Goal: Transaction & Acquisition: Purchase product/service

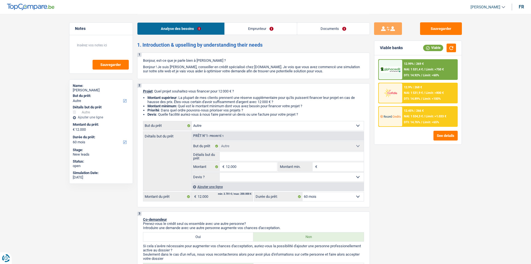
select select "other"
select select "60"
select select "other"
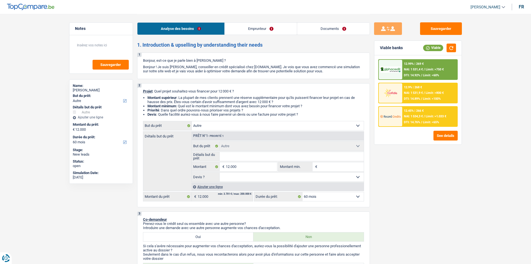
select select "60"
select select "retired"
select select "pension"
select select "ownerWithMortgage"
select select "other"
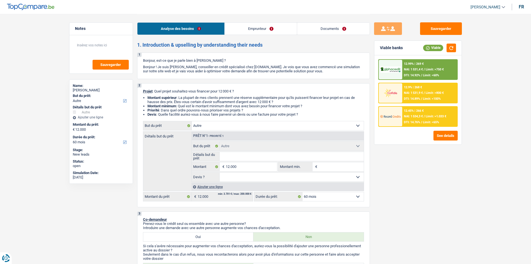
select select "other"
select select "60"
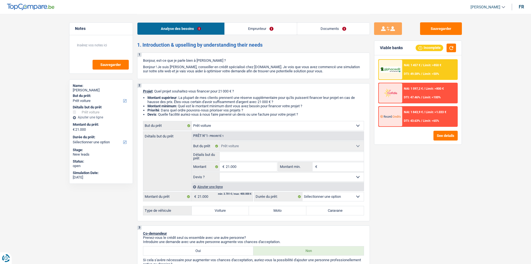
select select "car"
select select "publicEmployee"
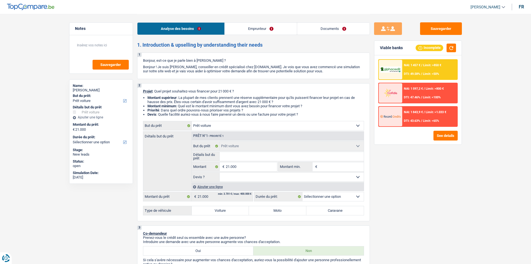
select select "netSalary"
select select "mealVouchers"
select select "rents"
select select "car"
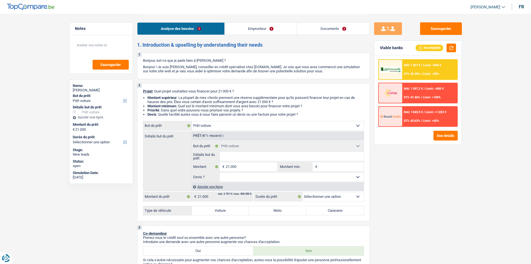
click at [436, 201] on div "Sauvegarder Viable banks Incomplete NAI: 1 457 € / Limit: >850 € DTI: 49.58% / …" at bounding box center [418, 138] width 96 height 232
click at [438, 201] on div "Sauvegarder Viable banks Incomplete NAI: 1 457 € / Limit: >850 € DTI: 49.58% / …" at bounding box center [418, 138] width 96 height 232
click at [326, 27] on link "Documents" at bounding box center [333, 29] width 73 height 12
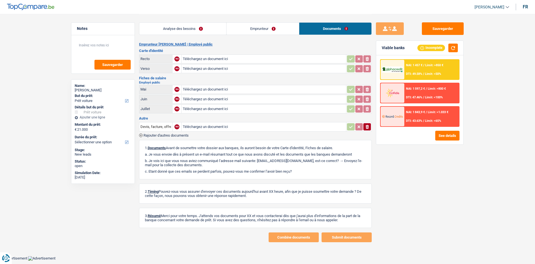
click at [209, 30] on link "Analyse des besoins" at bounding box center [182, 29] width 87 height 12
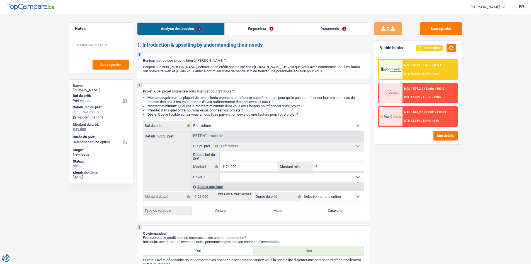
click at [421, 183] on div "Sauvegarder Viable banks Incomplete NAI: 1 457 € / Limit: >850 € DTI: 49.58% / …" at bounding box center [418, 138] width 96 height 232
click at [421, 191] on div "Sauvegarder Viable banks Incomplete NAI: 1 457 € / Limit: >850 € DTI: 49.58% / …" at bounding box center [418, 138] width 96 height 232
click at [441, 169] on div "Sauvegarder Viable banks Incomplete NAI: 1 457 € / Limit: >850 € DTI: 49.58% / …" at bounding box center [418, 138] width 96 height 232
click at [243, 158] on input "Détails but du prêt" at bounding box center [292, 156] width 144 height 9
type input "M"
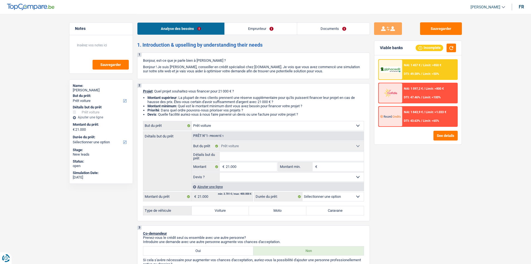
type input "M"
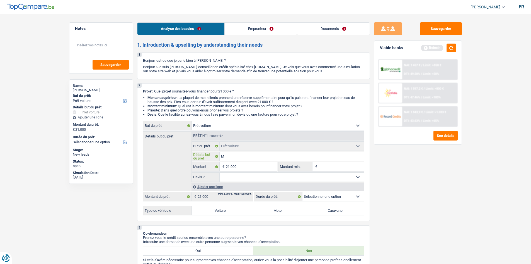
type input "Me"
type input "Mer"
type input "Merc"
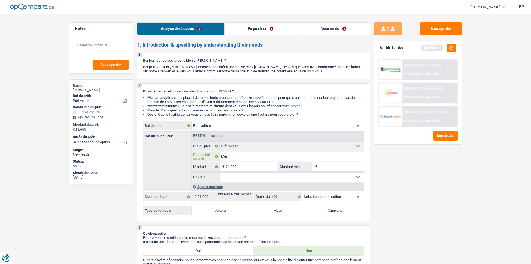
type input "Merc"
type input "Merce"
type input "Merced"
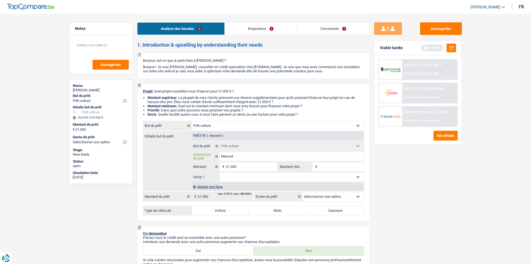
type input "Mercede"
type input "Mercedes"
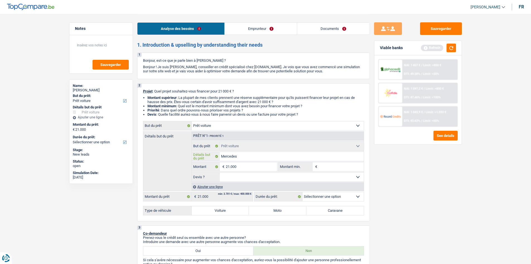
type input "Mercedes"
type input "Mercedes C"
type input "Mercedes Cl"
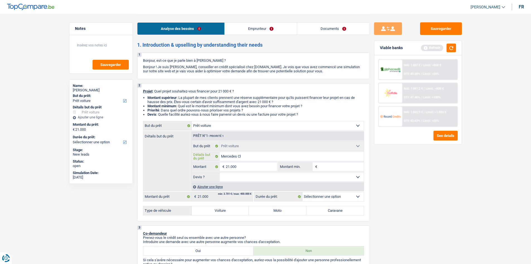
type input "Mercedes Cla"
type input "Mercedes Clas"
type input "Mercedes Class"
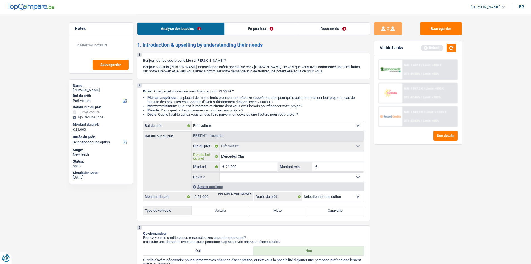
type input "Mercedes Class"
type input "Mercedes Class A"
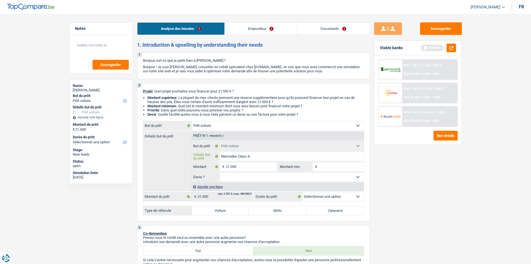
type input "Mercedes Class A"
click at [120, 202] on div "Notes Sauvegarder Name: [PERSON_NAME] But du prêt: Confort maison: meubles, tex…" at bounding box center [101, 138] width 72 height 232
click at [260, 158] on input "Mercedes Class A" at bounding box center [292, 156] width 144 height 9
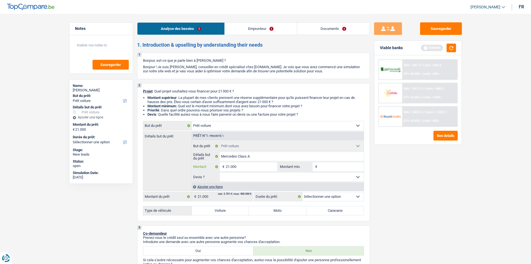
click at [254, 168] on input "21.000" at bounding box center [251, 166] width 51 height 9
type input "2"
type input "24"
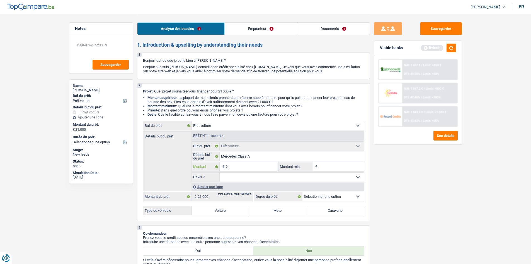
type input "24"
type input "249"
type input "2.490"
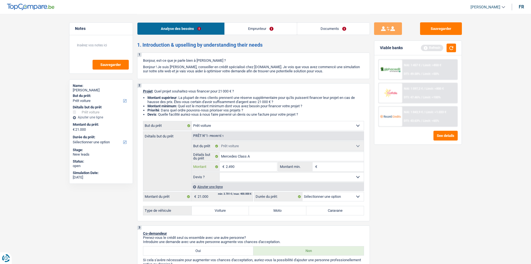
type input "24.900"
select select "60"
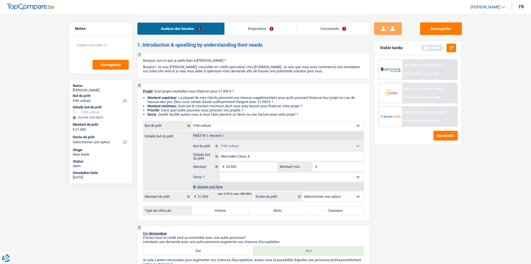
type input "24.900"
select select "60"
type input "24.900"
select select "60"
click at [352, 167] on input "Montant min." at bounding box center [341, 166] width 45 height 9
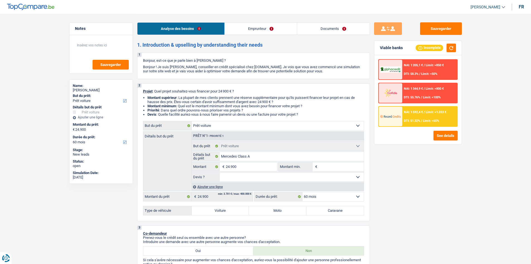
click at [271, 177] on select "Oui Non Non répondu Sélectionner une option" at bounding box center [292, 176] width 144 height 9
select select "yes"
click at [220, 172] on select "Oui Non Non répondu Sélectionner une option" at bounding box center [292, 176] width 144 height 9
select select "yes"
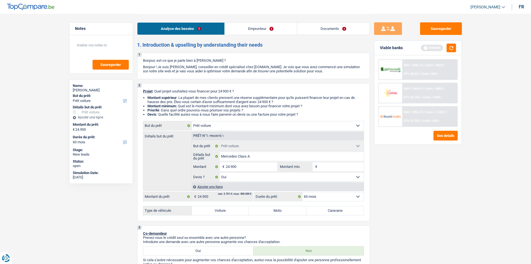
click at [230, 212] on label "Voiture" at bounding box center [220, 210] width 57 height 9
click at [230, 212] on input "Voiture" at bounding box center [220, 210] width 57 height 9
radio input "true"
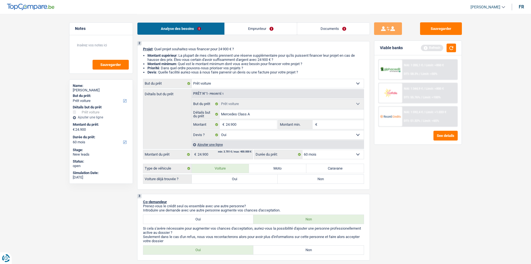
scroll to position [112, 0]
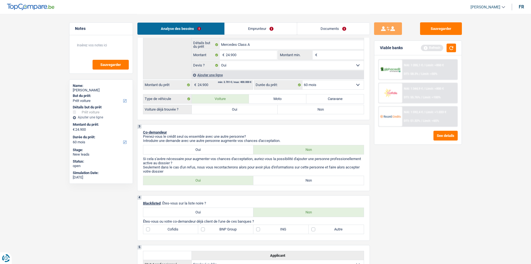
click at [230, 111] on label "Oui" at bounding box center [235, 109] width 86 height 9
click at [230, 111] on input "Oui" at bounding box center [235, 109] width 86 height 9
radio input "true"
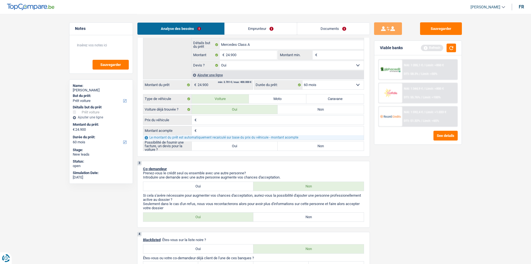
click at [229, 122] on input "Prix du véhicule" at bounding box center [281, 119] width 166 height 9
type input "2"
type input "24"
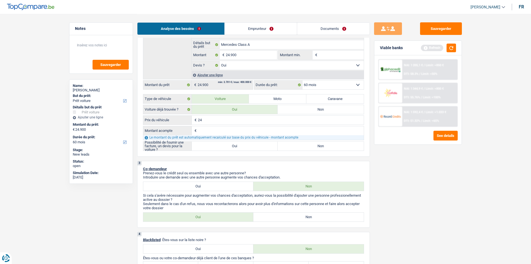
type input "248"
type input "2.480"
type input "24.800"
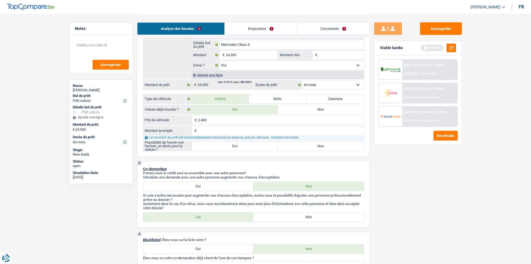
type input "24.800"
click at [229, 132] on input "Montant acompte" at bounding box center [281, 130] width 166 height 9
type input "5"
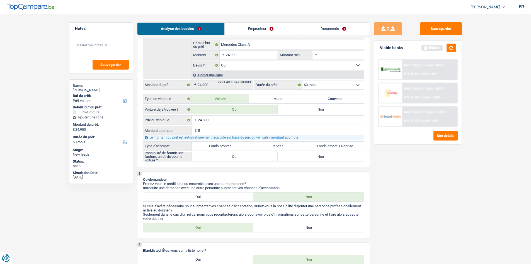
type input "50"
type input "500"
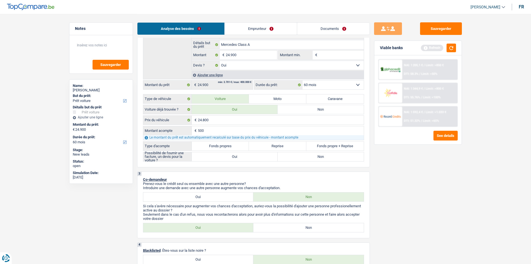
type input "24.300"
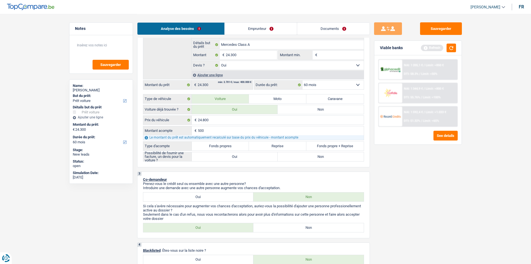
click at [231, 148] on label "Fonds propres" at bounding box center [220, 145] width 57 height 9
click at [231, 148] on input "Fonds propres" at bounding box center [220, 145] width 57 height 9
radio input "true"
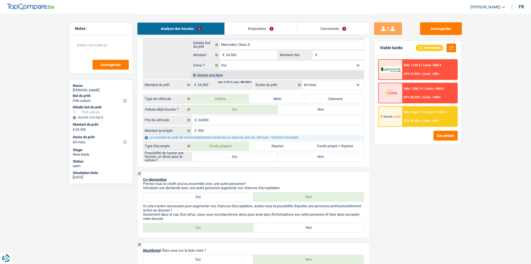
click at [251, 156] on label "Oui" at bounding box center [235, 156] width 86 height 9
click at [251, 156] on input "Oui" at bounding box center [235, 156] width 86 height 9
radio input "true"
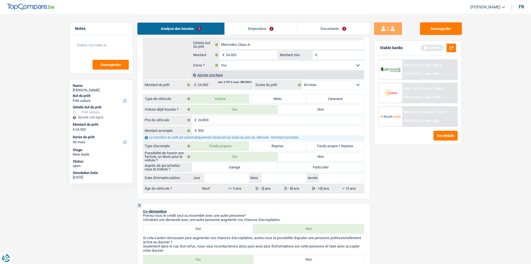
click at [253, 167] on label "Garage" at bounding box center [235, 167] width 86 height 9
click at [253, 167] on input "Garage" at bounding box center [235, 167] width 86 height 9
radio input "true"
click at [235, 178] on input "Jour" at bounding box center [226, 177] width 45 height 9
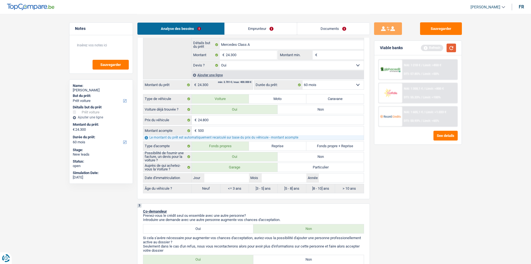
click at [452, 47] on button "button" at bounding box center [451, 48] width 9 height 9
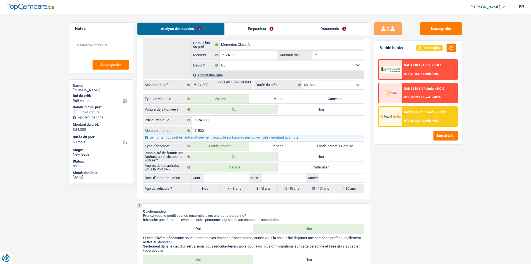
click at [266, 61] on fieldset "Oui Non Non répondu Sélectionner une option Devis ? Tous les champs sont obliga…" at bounding box center [278, 65] width 172 height 9
click at [265, 57] on input "24.300" at bounding box center [251, 54] width 51 height 9
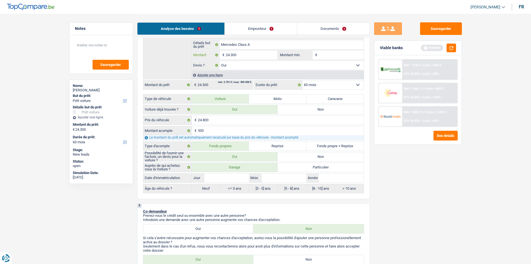
type input "2"
type input "22"
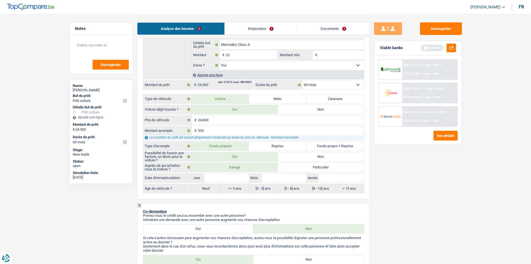
type input "22"
select select "24"
type input "22"
select select "24"
type input "22"
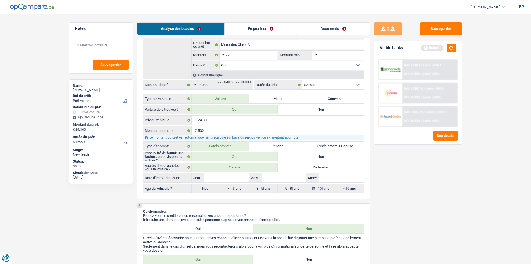
select select "24"
click at [436, 189] on div "Sauvegarder Viable banks Refresh NAI: 1 218 € / Limit: >850 € DTI: 57.85% / Lim…" at bounding box center [418, 138] width 96 height 232
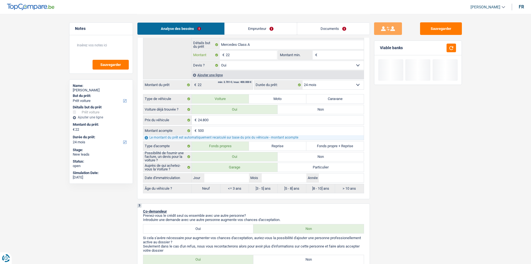
click at [244, 57] on input "22" at bounding box center [251, 54] width 51 height 9
type input "220"
type input "2.200"
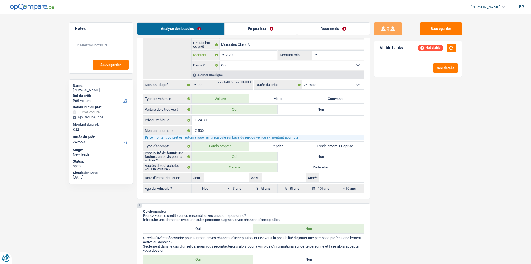
type input "22.000"
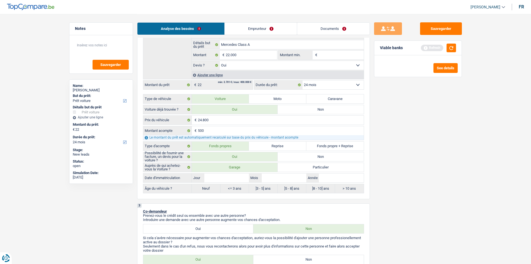
type input "22.000"
click at [437, 160] on div "Sauvegarder Viable banks Refresh See details" at bounding box center [418, 138] width 96 height 232
select select "60"
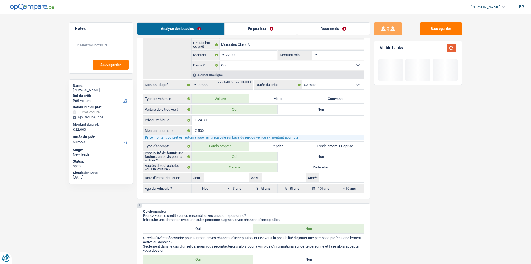
click at [453, 48] on button "button" at bounding box center [451, 48] width 9 height 9
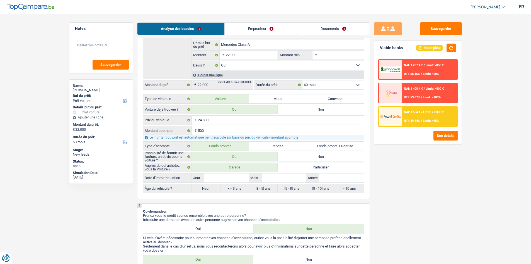
click at [212, 129] on input "500" at bounding box center [281, 130] width 166 height 9
type input "2"
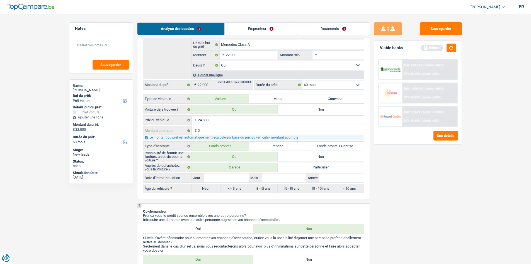
type input "28"
type input "280"
type input "2.800"
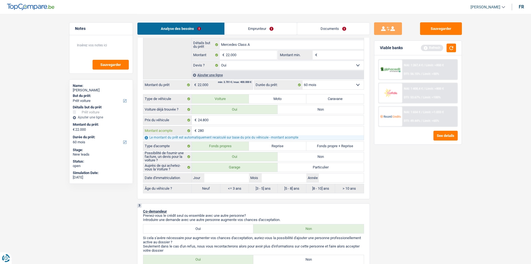
type input "2.800"
click at [434, 196] on div "Sauvegarder Viable banks Refresh NAI: 1 267,4 € / Limit: >850 € DTI: 56.15% / L…" at bounding box center [418, 138] width 96 height 232
click at [230, 176] on input "Jour" at bounding box center [226, 177] width 45 height 9
type input "3"
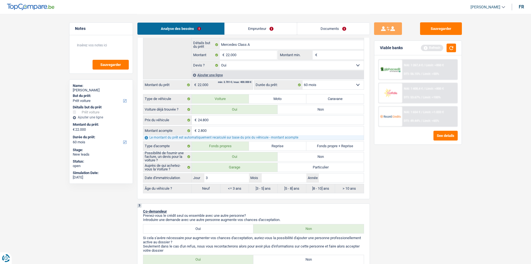
type input "3"
type input "30"
type input "8"
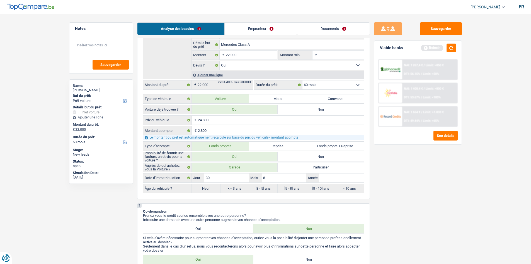
type input "8"
click at [334, 181] on input "Année" at bounding box center [341, 177] width 45 height 9
type input "2"
type input "20"
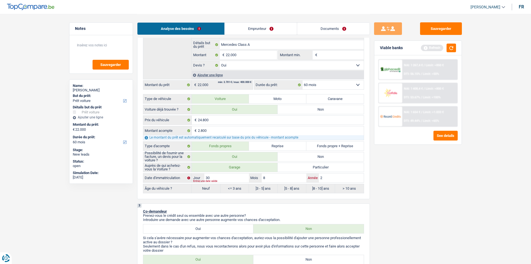
type input "20"
type input "201"
type input "2018"
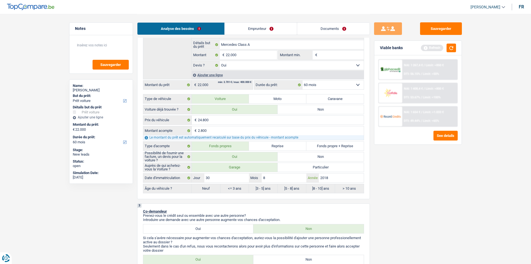
type input "2018"
radio input "false"
radio input "true"
click at [425, 188] on div "Sauvegarder Viable banks Refresh NAI: 1 267,4 € / Limit: >850 € DTI: 56.15% / L…" at bounding box center [418, 138] width 96 height 232
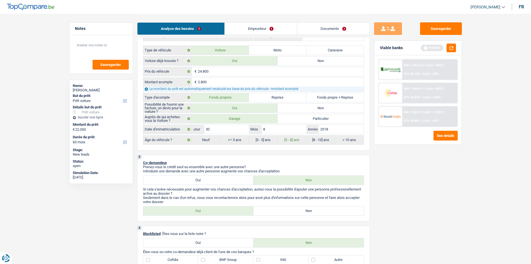
scroll to position [223, 0]
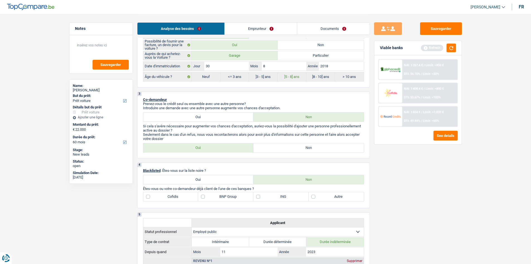
click at [296, 149] on label "Non" at bounding box center [309, 147] width 110 height 9
click at [296, 149] on input "Non" at bounding box center [309, 147] width 110 height 9
radio input "true"
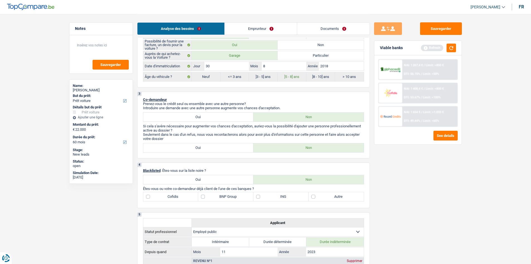
click at [404, 189] on div "Sauvegarder Viable banks Refresh NAI: 1 267,4 € / Limit: >850 € DTI: 56.15% / L…" at bounding box center [418, 138] width 96 height 232
click at [271, 199] on label "ING" at bounding box center [281, 196] width 55 height 9
click at [271, 199] on input "ING" at bounding box center [281, 196] width 55 height 9
checkbox input "true"
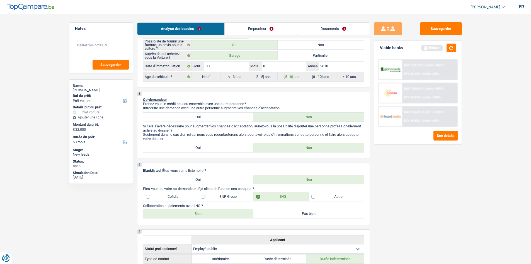
click at [419, 180] on div "Sauvegarder Viable banks Refresh NAI: 1 267,4 € / Limit: >850 € DTI: 56.15% / L…" at bounding box center [418, 138] width 96 height 232
click at [453, 47] on button "button" at bounding box center [451, 48] width 9 height 9
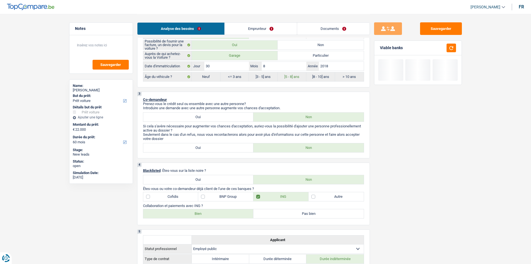
click at [213, 210] on label "Bien" at bounding box center [198, 213] width 110 height 9
click at [213, 210] on input "Bien" at bounding box center [198, 213] width 110 height 9
radio input "true"
click at [451, 196] on div "Sauvegarder Viable banks" at bounding box center [418, 138] width 96 height 232
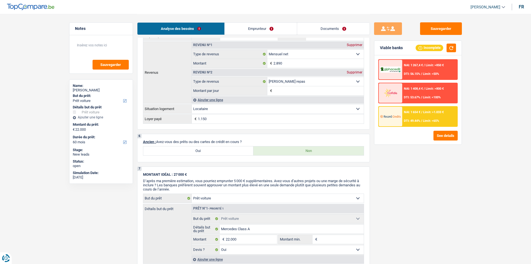
scroll to position [335, 0]
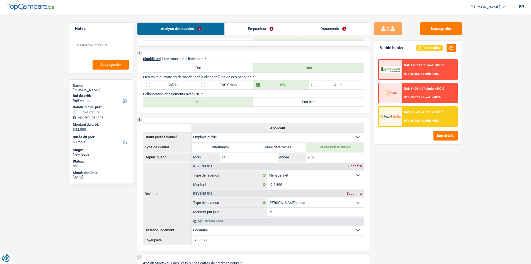
click at [349, 83] on label "Autre" at bounding box center [336, 84] width 55 height 9
click at [349, 83] on input "Autre" at bounding box center [336, 84] width 55 height 9
checkbox input "true"
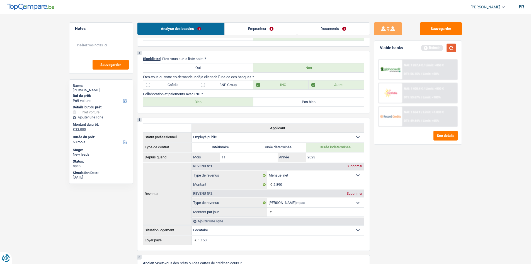
click at [448, 48] on button "button" at bounding box center [451, 48] width 9 height 9
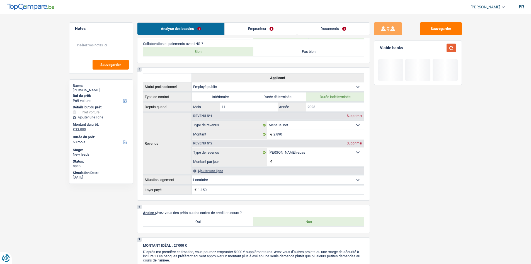
scroll to position [474, 0]
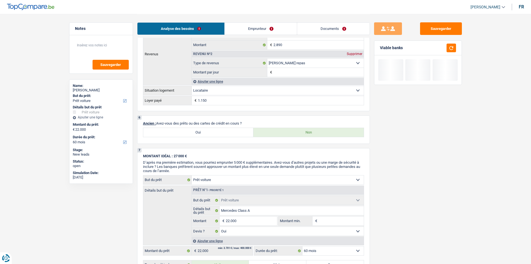
click at [173, 134] on label "Oui" at bounding box center [198, 132] width 110 height 9
click at [173, 134] on input "Oui" at bounding box center [198, 132] width 110 height 9
radio input "true"
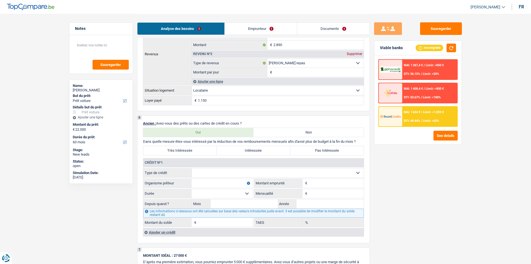
click at [287, 173] on select "Carte ou ouverture de crédit Prêt hypothécaire Vente à tempérament Prêt à tempé…" at bounding box center [278, 172] width 172 height 9
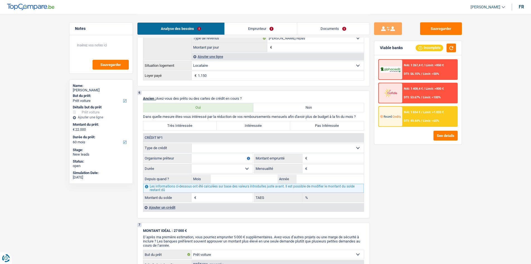
scroll to position [502, 0]
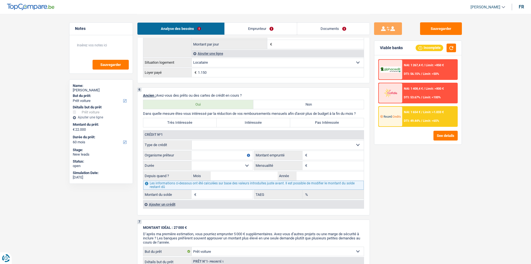
click at [296, 144] on select "Carte ou ouverture de crédit Prêt hypothécaire Vente à tempérament Prêt à tempé…" at bounding box center [278, 144] width 172 height 9
select select "personalLoan"
type input "0"
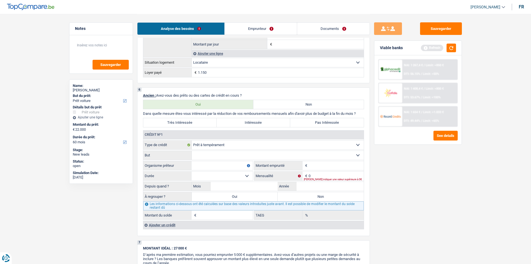
click at [235, 153] on select "Confort maison: meubles, textile, peinture, électroménager, outillage non-profe…" at bounding box center [278, 155] width 172 height 9
click at [233, 145] on select "Carte ou ouverture de crédit Prêt hypothécaire Vente à tempérament Prêt à tempé…" at bounding box center [278, 144] width 172 height 9
select select "carLoan"
click at [192, 140] on select "Carte ou ouverture de crédit Prêt hypothécaire Vente à tempérament Prêt à tempé…" at bounding box center [278, 144] width 172 height 9
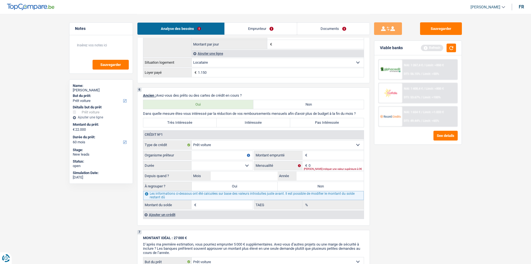
drag, startPoint x: 319, startPoint y: 154, endPoint x: 278, endPoint y: 155, distance: 41.3
click at [319, 154] on input "Montant" at bounding box center [336, 155] width 55 height 9
click at [216, 156] on input "Organisme prêteur" at bounding box center [222, 155] width 61 height 9
type input "Record"
click at [340, 154] on input "Montant" at bounding box center [336, 155] width 55 height 9
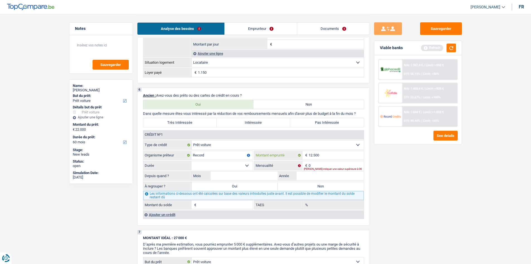
type input "12.500"
click at [333, 168] on div "[PERSON_NAME] indiquer une valeur supérieure à 0€" at bounding box center [334, 169] width 60 height 2
click at [332, 164] on input "0" at bounding box center [336, 165] width 55 height 9
click at [331, 165] on input "0" at bounding box center [336, 165] width 55 height 9
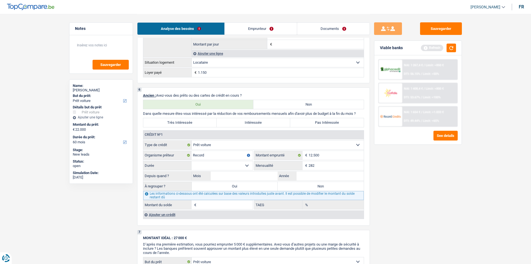
type input "282"
drag, startPoint x: 235, startPoint y: 164, endPoint x: 235, endPoint y: 168, distance: 4.5
click at [235, 164] on select "12 mois 18 mois 24 mois 30 mois 36 mois 42 mois 48 mois 60 mois Sélectionner un…" at bounding box center [222, 165] width 61 height 9
select select "60"
click at [192, 161] on select "12 mois 18 mois 24 mois 30 mois 36 mois 42 mois 48 mois 60 mois Sélectionner un…" at bounding box center [222, 165] width 61 height 9
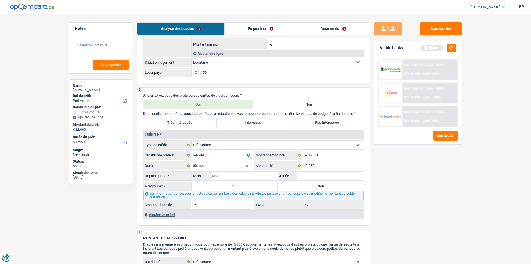
click at [257, 178] on input "Mois" at bounding box center [244, 175] width 67 height 9
type input "12"
type input "2023"
type input "8.984"
type input "13,38"
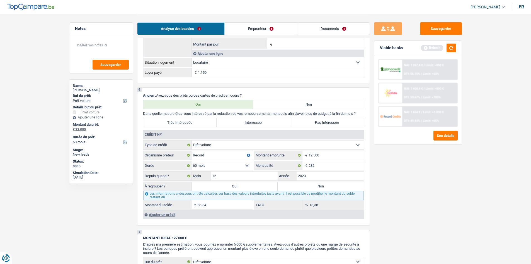
click at [462, 183] on div "Sauvegarder Viable banks Refresh NAI: 1 267,4 € / Limit: >850 € DTI: 56.15% / L…" at bounding box center [418, 138] width 96 height 232
click at [336, 187] on label "Non" at bounding box center [321, 186] width 86 height 9
click at [336, 187] on input "Non" at bounding box center [321, 186] width 86 height 9
radio input "true"
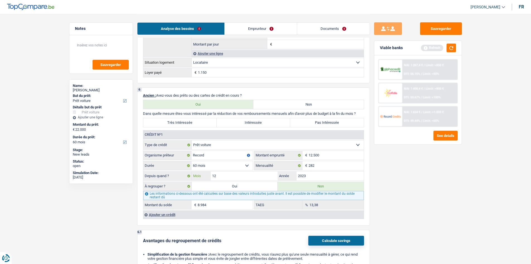
click at [241, 172] on input "12" at bounding box center [244, 175] width 67 height 9
type input "1"
type input "6.809"
click at [431, 178] on div "Sauvegarder Viable banks Refresh NAI: 1 267,4 € / Limit: >850 € DTI: 56.15% / L…" at bounding box center [418, 138] width 96 height 232
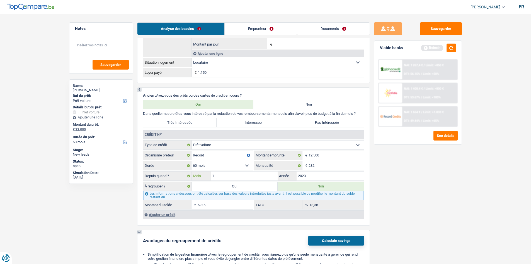
click at [223, 178] on input "1" at bounding box center [244, 175] width 67 height 9
type input "10"
type input "8.607"
click at [314, 177] on input "2023" at bounding box center [330, 175] width 67 height 9
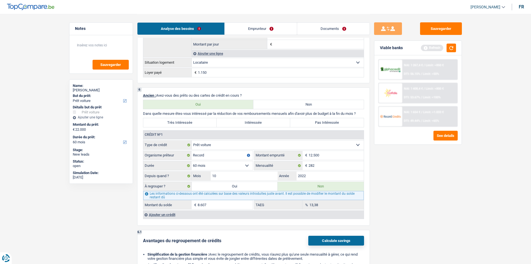
type input "2022"
type input "6.171"
click at [412, 179] on div "Sauvegarder Viable banks Refresh NAI: 1 267,4 € / Limit: >850 € DTI: 56.15% / L…" at bounding box center [418, 138] width 96 height 232
click at [250, 174] on input "10" at bounding box center [244, 175] width 67 height 9
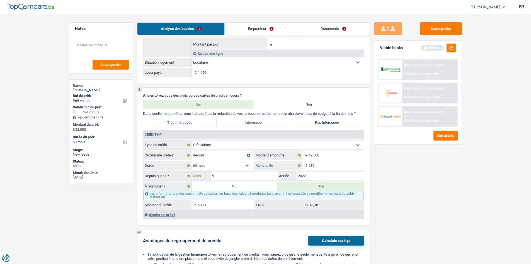
type input "9"
type input "5.954"
click at [402, 174] on div "Sauvegarder Viable banks Refresh NAI: 1 267,4 € / Limit: >850 € DTI: 56.15% / L…" at bounding box center [418, 138] width 96 height 232
click at [334, 122] on label "Pas Intéressée" at bounding box center [327, 122] width 74 height 9
click at [334, 122] on input "Pas Intéressée" at bounding box center [327, 122] width 74 height 9
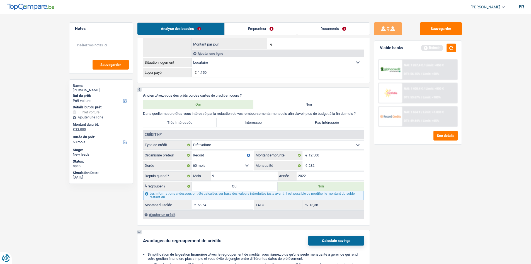
radio input "true"
click at [428, 190] on div "Sauvegarder Viable banks Refresh NAI: 1 267,4 € / Limit: >850 € DTI: 56.15% / L…" at bounding box center [418, 138] width 96 height 232
click at [423, 155] on div "Sauvegarder Viable banks Refresh NAI: 1 267,4 € / Limit: >850 € DTI: 56.15% / L…" at bounding box center [418, 138] width 96 height 232
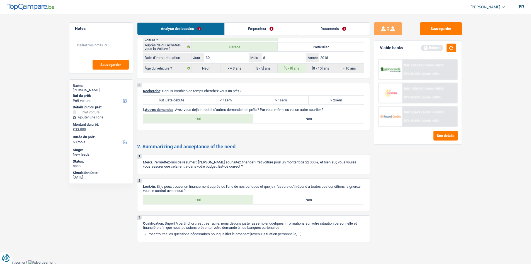
scroll to position [928, 0]
drag, startPoint x: 167, startPoint y: 96, endPoint x: 182, endPoint y: 104, distance: 16.8
click at [168, 98] on label "Tout juste débuté" at bounding box center [170, 99] width 55 height 9
click at [168, 98] on input "Tout juste débuté" at bounding box center [170, 99] width 55 height 9
radio input "true"
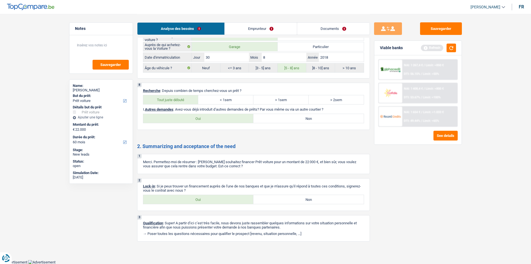
click at [331, 120] on label "Non" at bounding box center [309, 118] width 110 height 9
click at [331, 120] on input "Non" at bounding box center [309, 118] width 110 height 9
radio input "true"
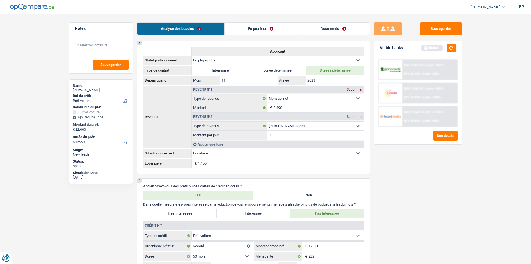
scroll to position [0, 0]
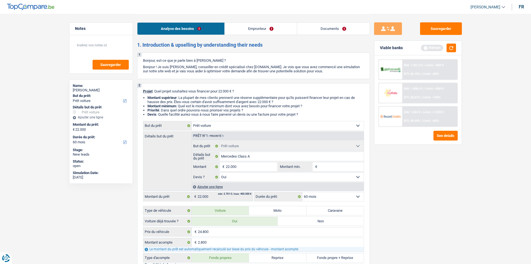
drag, startPoint x: 256, startPoint y: 26, endPoint x: 157, endPoint y: 55, distance: 103.6
click at [255, 26] on link "Emprunteur" at bounding box center [261, 29] width 72 height 12
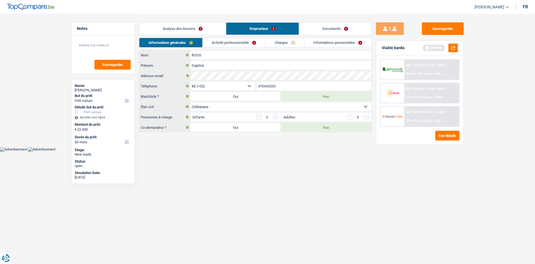
click at [268, 151] on html "Vous avez le contrôle de vos données Nous utilisons des cookies, tout comme nos…" at bounding box center [267, 75] width 535 height 151
click at [224, 40] on link "Activité professionnelle" at bounding box center [234, 42] width 63 height 9
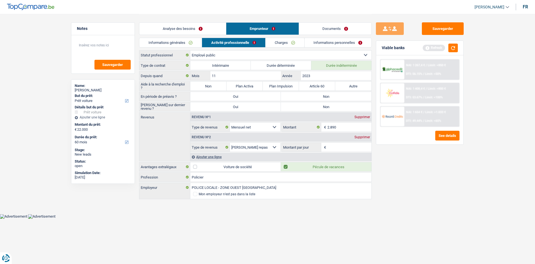
click at [220, 86] on label "Non" at bounding box center [208, 85] width 36 height 9
click at [220, 86] on input "Non" at bounding box center [208, 85] width 36 height 9
radio input "true"
click at [299, 98] on label "Non" at bounding box center [326, 96] width 91 height 9
click at [299, 98] on input "Non" at bounding box center [326, 96] width 91 height 9
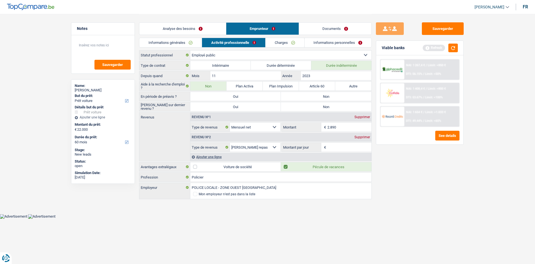
radio input "true"
click at [305, 103] on label "Non" at bounding box center [326, 106] width 91 height 9
click at [305, 103] on input "Non" at bounding box center [326, 106] width 91 height 9
radio input "true"
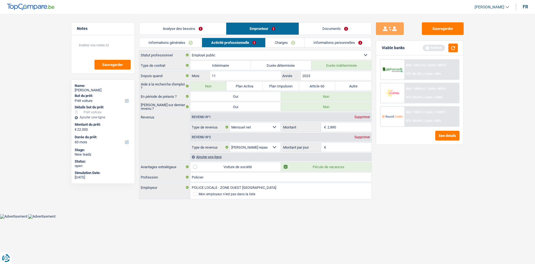
click at [432, 178] on div "Sauvegarder Viable banks Refresh NAI: 1 267,4 € / Limit: >850 € DTI: 56.15% / L…" at bounding box center [420, 138] width 96 height 232
click at [336, 145] on input "Montant par jour" at bounding box center [350, 147] width 44 height 9
type input "8"
click at [294, 40] on link "Charges" at bounding box center [285, 42] width 39 height 9
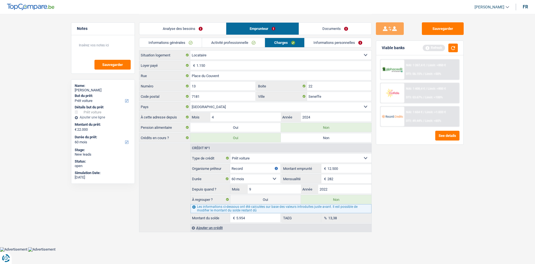
click at [457, 186] on div "Sauvegarder Viable banks Refresh NAI: 1 267,4 € / Limit: >850 € DTI: 56.15% / L…" at bounding box center [420, 138] width 96 height 232
click at [455, 49] on button "button" at bounding box center [453, 48] width 9 height 9
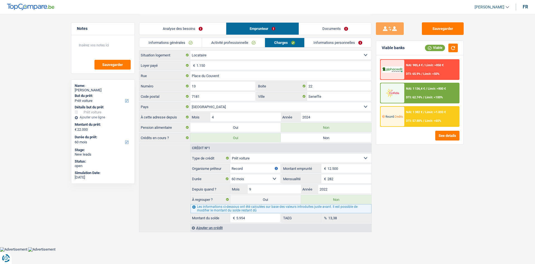
click at [479, 53] on main "Notes Sauvegarder Name: [PERSON_NAME] But du prêt: Confort maison: meubles, tex…" at bounding box center [267, 123] width 535 height 247
click at [322, 43] on link "Informations personnelles" at bounding box center [338, 42] width 67 height 9
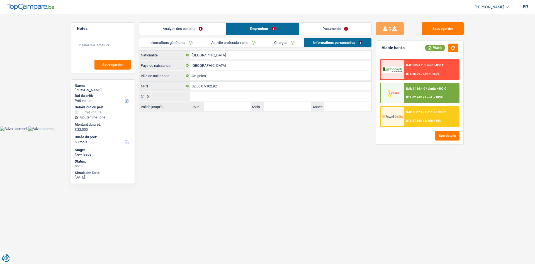
click at [288, 131] on html "Vous avez le contrôle de vos données Nous utilisons des cookies, tout comme nos…" at bounding box center [267, 65] width 535 height 131
click at [207, 29] on link "Analyse des besoins" at bounding box center [182, 29] width 87 height 12
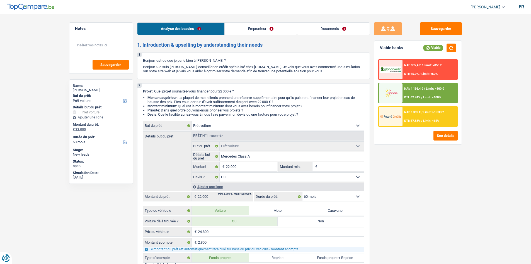
click at [410, 174] on div "Sauvegarder Viable banks Viable NAI: 985,4 € / Limit: >850 € DTI: 65.9% / Limit…" at bounding box center [418, 138] width 96 height 232
click at [423, 175] on div "Sauvegarder Viable banks Viable NAI: 985,4 € / Limit: >850 € DTI: 65.9% / Limit…" at bounding box center [418, 138] width 96 height 232
click at [402, 168] on div "Sauvegarder Viable banks Viable NAI: 985,4 € / Limit: >850 € DTI: 65.9% / Limit…" at bounding box center [418, 138] width 96 height 232
click at [418, 173] on div "Sauvegarder Viable banks Viable NAI: 985,4 € / Limit: >850 € DTI: 65.9% / Limit…" at bounding box center [418, 138] width 96 height 232
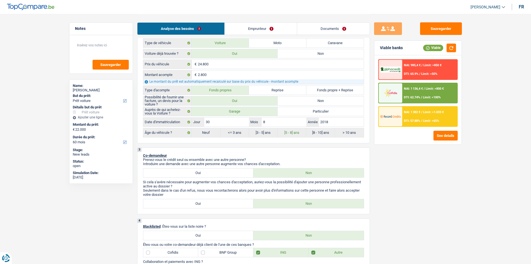
scroll to position [28, 0]
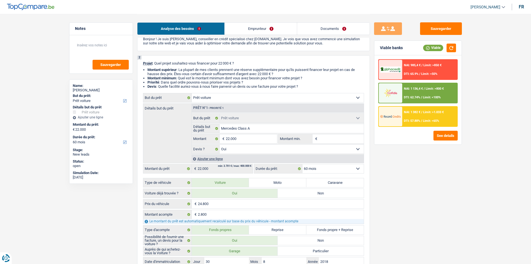
click at [410, 120] on span "DTI: 57.88%" at bounding box center [412, 121] width 16 height 4
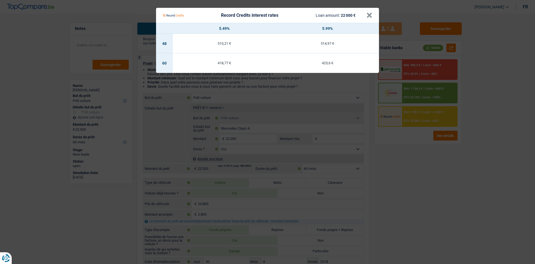
click at [415, 186] on Credits "Record Credits interest rates Loan amount: 22 000 € × 5.49% 5.99% 48 510,21 € 5…" at bounding box center [267, 132] width 535 height 264
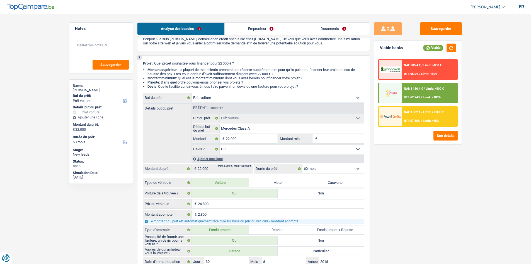
click at [426, 83] on div "NAI: 1 136,4 € / Limit: >800 € DTI: 62.74% / Limit: <100%" at bounding box center [429, 93] width 55 height 20
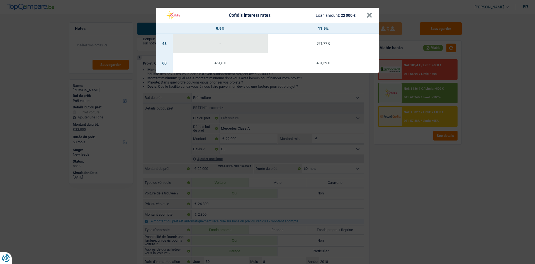
click at [414, 151] on div "Cofidis interest rates Loan amount: 22 000 € × 9.9% 11.9% 48 - 571,77 € 60 461,…" at bounding box center [267, 132] width 535 height 264
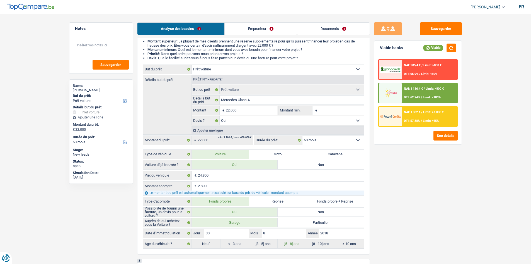
scroll to position [84, 0]
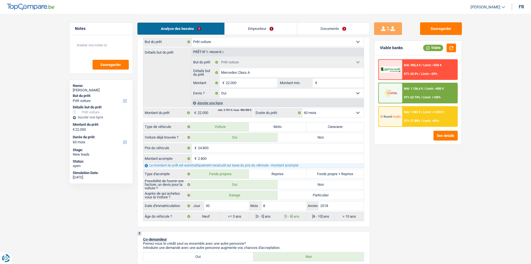
click at [248, 41] on select "Confort maison: meubles, textile, peinture, électroménager, outillage non-profe…" at bounding box center [278, 41] width 172 height 9
select select "household"
click at [192, 37] on select "Confort maison: meubles, textile, peinture, électroménager, outillage non-profe…" at bounding box center [278, 41] width 172 height 9
select select "household"
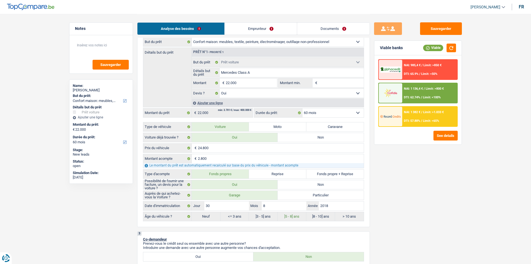
select select "household"
select select
select select "household"
select select
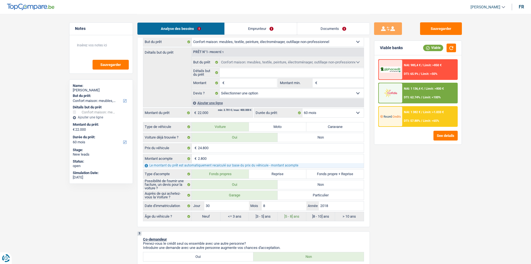
select select "120"
select select "car"
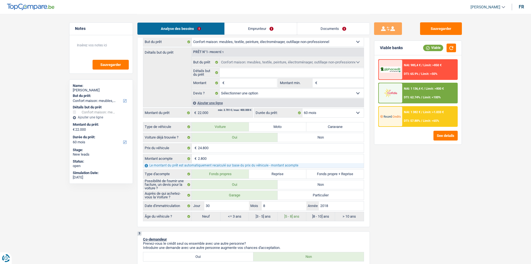
select select "yes"
select select "car"
select select "yes"
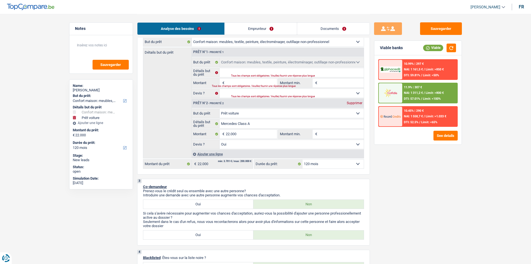
click at [266, 114] on select "Confort maison: meubles, textile, peinture, électroménager, outillage non-profe…" at bounding box center [292, 113] width 144 height 9
click at [220, 109] on select "Confort maison: meubles, textile, peinture, électroménager, outillage non-profe…" at bounding box center [292, 113] width 144 height 9
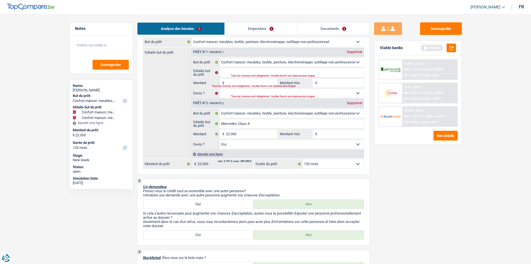
click at [353, 53] on div "Supprimer" at bounding box center [355, 51] width 18 height 3
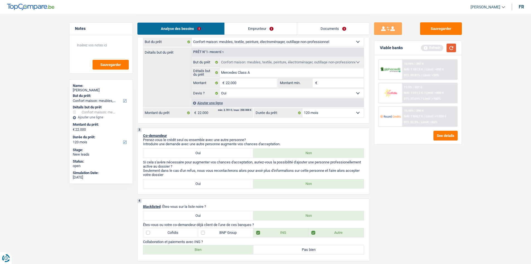
drag, startPoint x: 453, startPoint y: 46, endPoint x: 453, endPoint y: 57, distance: 10.9
click at [452, 47] on button "button" at bounding box center [451, 48] width 9 height 9
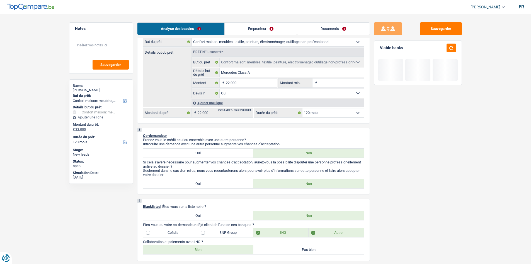
click at [341, 114] on select "12 mois 18 mois 24 mois 30 mois 36 mois 42 mois 48 mois 60 mois 72 mois 84 mois…" at bounding box center [333, 112] width 61 height 9
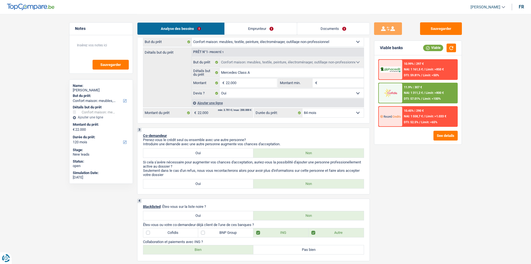
click at [303, 108] on select "12 mois 18 mois 24 mois 30 mois 36 mois 42 mois 48 mois 60 mois 72 mois 84 mois…" at bounding box center [333, 112] width 61 height 9
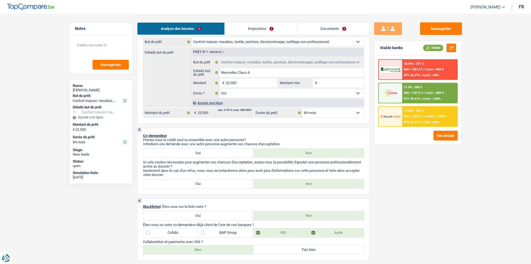
click at [417, 153] on div "Sauvegarder Viable banks Viable 10.99% | 371 € NAI: 1 087,4 € / Limit: >850 € D…" at bounding box center [418, 138] width 96 height 232
click at [410, 111] on div "10.45% | 365 €" at bounding box center [414, 111] width 20 height 4
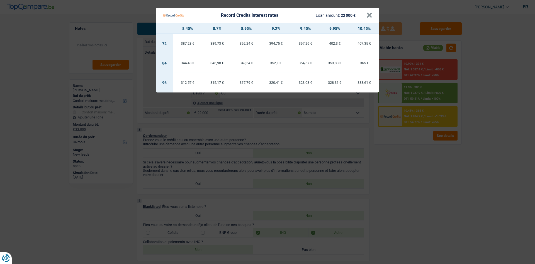
click at [416, 150] on Credits "Record Credits interest rates Loan amount: 22 000 € × 8.45% 8.7% 8.95% 9.2% 9.4…" at bounding box center [267, 132] width 535 height 264
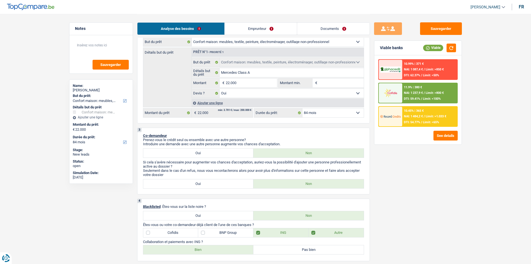
click at [423, 93] on span "NAI: 1 237,9 €" at bounding box center [413, 93] width 19 height 4
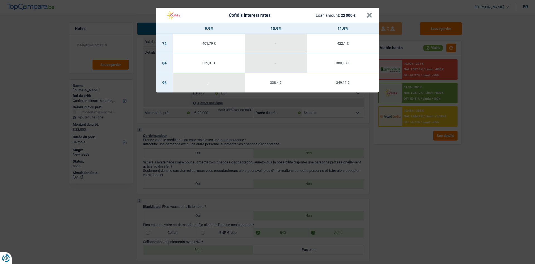
click at [423, 144] on div "Cofidis interest rates Loan amount: 22 000 € × 9.9% 10.9% 11.9% 72 401,79 € - 4…" at bounding box center [267, 132] width 535 height 264
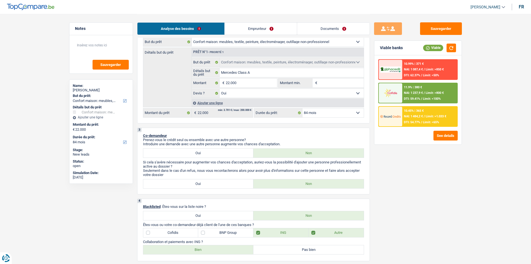
click at [411, 168] on div "Sauvegarder Viable banks Viable 10.99% | 371 € NAI: 1 087,4 € / Limit: >850 € D…" at bounding box center [418, 138] width 96 height 232
click at [240, 45] on select "Confort maison: meubles, textile, peinture, électroménager, outillage non-profe…" at bounding box center [278, 41] width 172 height 9
click at [192, 37] on select "Confort maison: meubles, textile, peinture, électroménager, outillage non-profe…" at bounding box center [278, 41] width 172 height 9
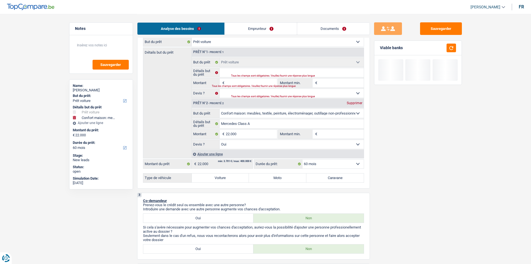
drag, startPoint x: 271, startPoint y: 111, endPoint x: 272, endPoint y: 117, distance: 5.6
click at [271, 111] on select "Confort maison: meubles, textile, peinture, électroménager, outillage non-profe…" at bounding box center [292, 113] width 144 height 9
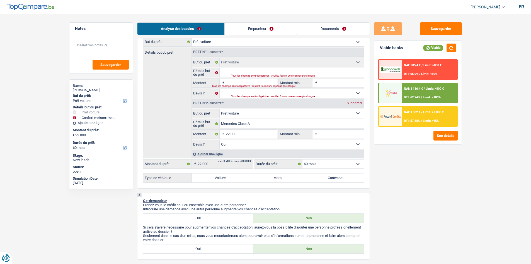
click at [220, 109] on select "Confort maison: meubles, textile, peinture, électroménager, outillage non-profe…" at bounding box center [292, 113] width 144 height 9
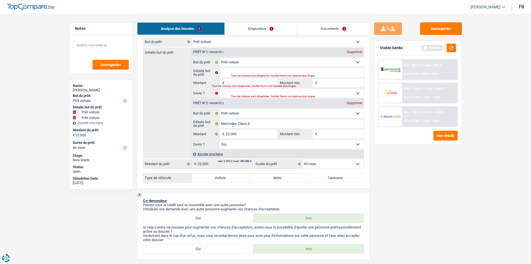
click at [357, 52] on div "Supprimer" at bounding box center [355, 51] width 18 height 3
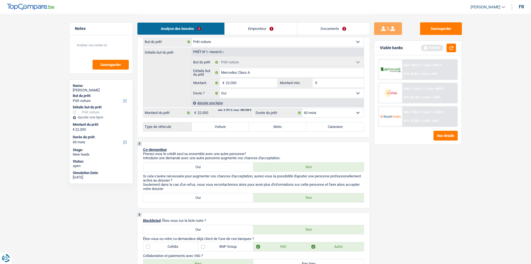
click at [207, 125] on label "Voiture" at bounding box center [220, 126] width 57 height 9
click at [207, 125] on input "Voiture" at bounding box center [220, 126] width 57 height 9
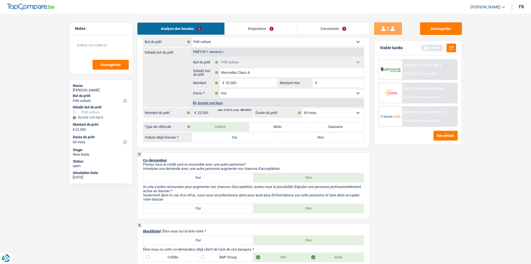
click at [239, 138] on label "Oui" at bounding box center [235, 137] width 86 height 9
click at [239, 138] on input "Oui" at bounding box center [235, 137] width 86 height 9
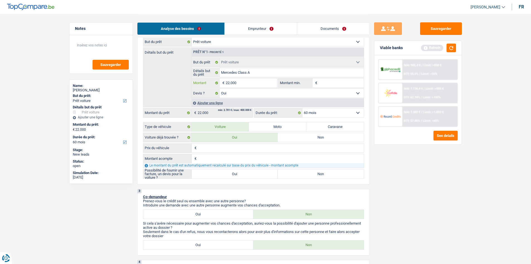
click at [249, 85] on input "22.000" at bounding box center [251, 82] width 51 height 9
click at [226, 149] on input "Prix du véhicule" at bounding box center [281, 147] width 166 height 9
click at [227, 151] on input "2.490" at bounding box center [281, 147] width 166 height 9
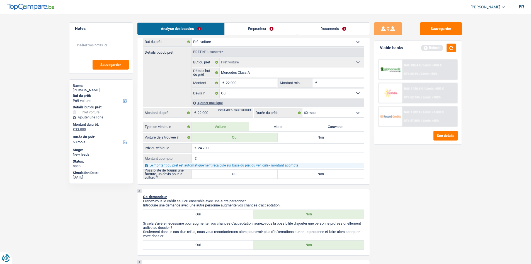
click at [230, 158] on input "Montant acompte" at bounding box center [281, 158] width 166 height 9
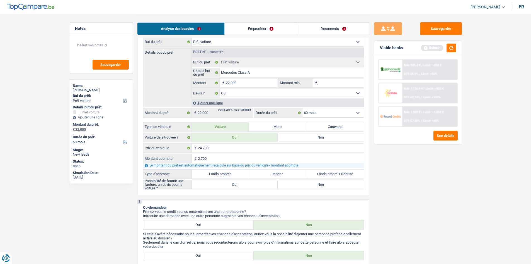
click at [235, 171] on label "Fonds propres" at bounding box center [220, 173] width 57 height 9
click at [235, 171] on input "Fonds propres" at bounding box center [220, 173] width 57 height 9
click at [238, 183] on label "Oui" at bounding box center [235, 184] width 86 height 9
click at [238, 183] on input "Oui" at bounding box center [235, 184] width 86 height 9
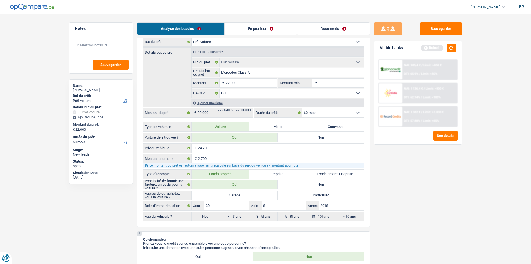
click at [238, 195] on label "Garage" at bounding box center [235, 194] width 86 height 9
click at [238, 195] on input "Garage" at bounding box center [235, 194] width 86 height 9
click at [446, 53] on div "Viable banks Refresh" at bounding box center [418, 48] width 87 height 15
click at [451, 45] on button "button" at bounding box center [451, 48] width 9 height 9
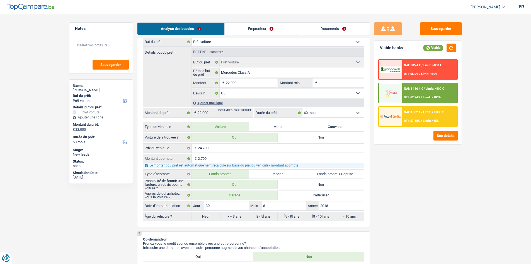
click at [423, 120] on div "DTI: 57.88% / Limit: <65%" at bounding box center [421, 121] width 35 height 4
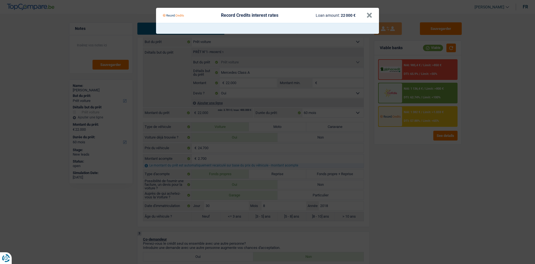
click at [417, 88] on Credits "Record Credits interest rates Loan amount: 22 000 € ×" at bounding box center [267, 132] width 535 height 264
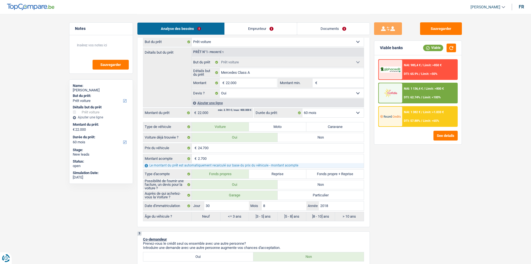
click at [419, 91] on div "NAI: 1 136,4 € / Limit: >800 € DTI: 62.74% / Limit: <100%" at bounding box center [429, 93] width 55 height 20
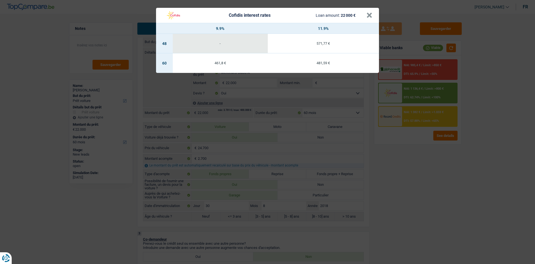
click at [418, 157] on div "Cofidis interest rates Loan amount: 22 000 € × 9.9% 11.9% 48 - 571,77 € 60 461,…" at bounding box center [267, 132] width 535 height 264
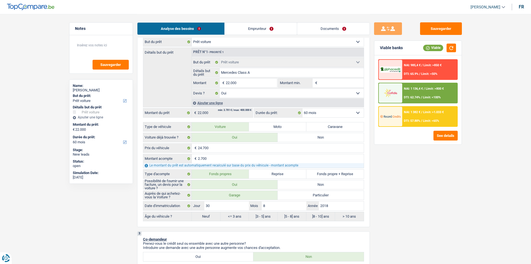
click at [418, 157] on div "Sauvegarder Viable banks Viable NAI: 985,4 € / Limit: >850 € DTI: 65.9% / Limit…" at bounding box center [418, 138] width 96 height 232
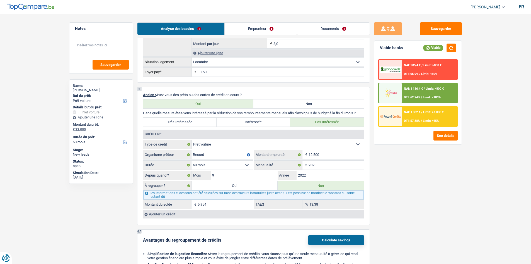
scroll to position [502, 0]
click at [414, 158] on div "Sauvegarder Viable banks Viable NAI: 985,4 € / Limit: >850 € DTI: 65.9% / Limit…" at bounding box center [418, 138] width 96 height 232
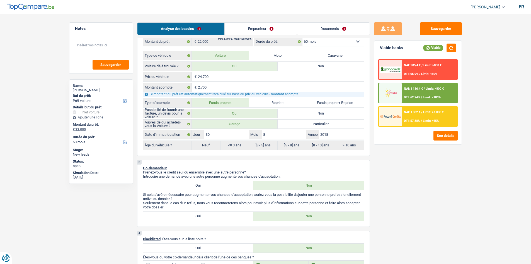
scroll to position [26, 0]
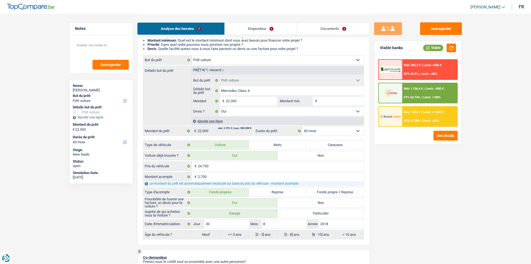
scroll to position [194, 0]
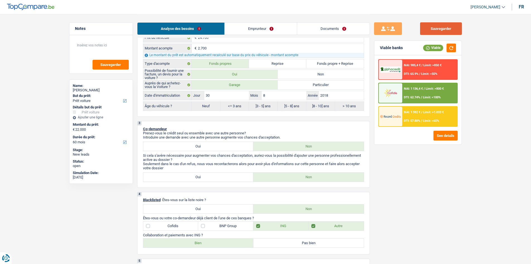
click at [444, 25] on button "Sauvegarder" at bounding box center [441, 28] width 42 height 13
